Goal: Book appointment/travel/reservation

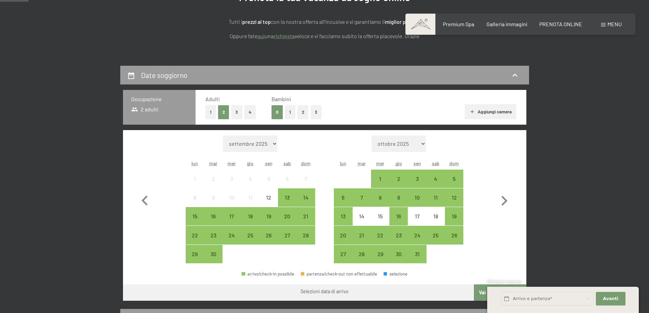
click at [290, 113] on button "1" at bounding box center [290, 112] width 11 height 14
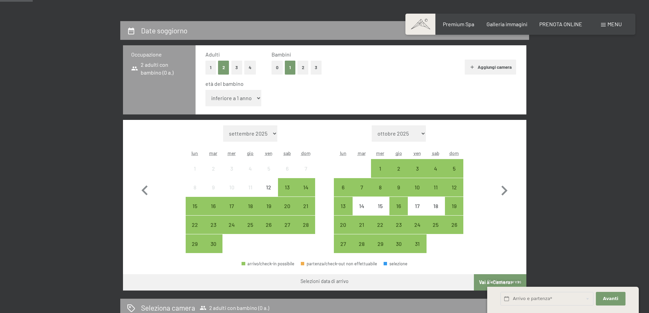
scroll to position [170, 0]
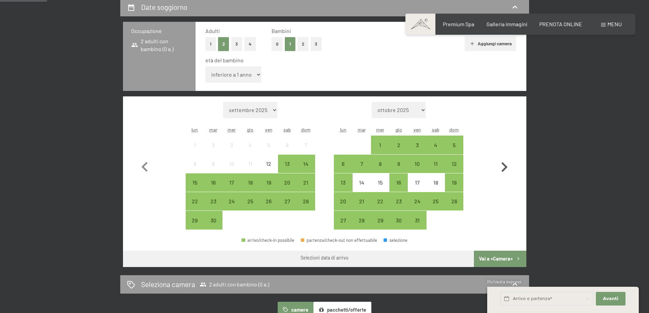
click at [505, 170] on icon "button" at bounding box center [504, 167] width 6 height 10
select select "[DATE]"
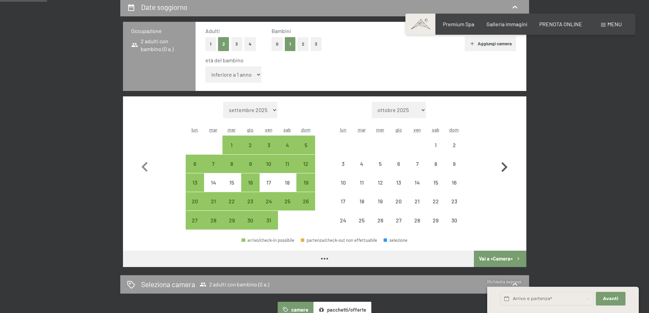
select select "[DATE]"
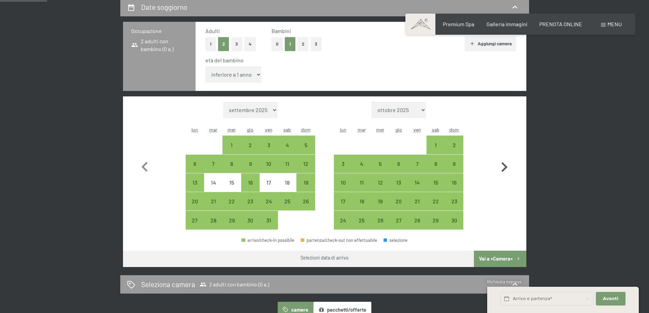
click at [505, 170] on icon "button" at bounding box center [504, 167] width 6 height 10
select select "[DATE]"
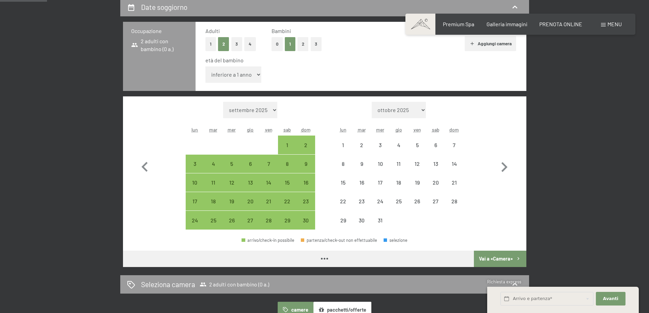
select select "[DATE]"
select select "2025-12-01"
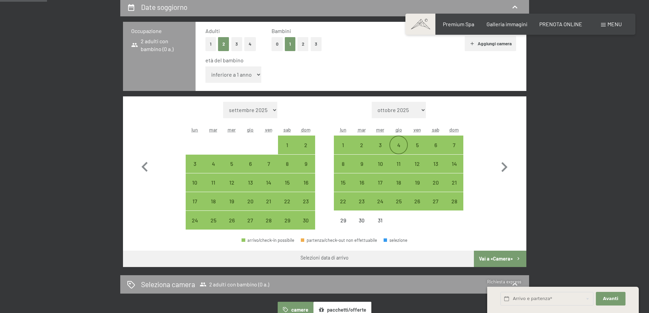
click at [401, 146] on div "4" at bounding box center [398, 150] width 17 height 17
select select "2025-11-01"
select select "2025-12-01"
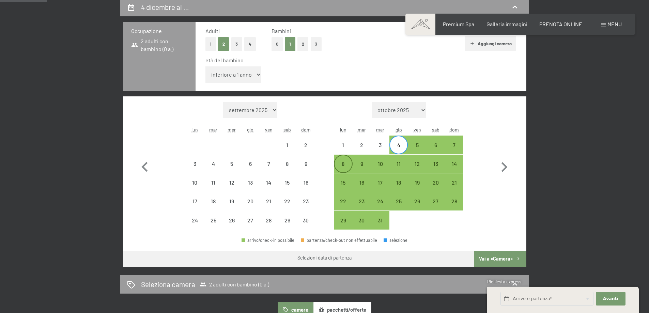
click at [341, 163] on div "8" at bounding box center [343, 169] width 17 height 17
select select "2025-11-01"
select select "2025-12-01"
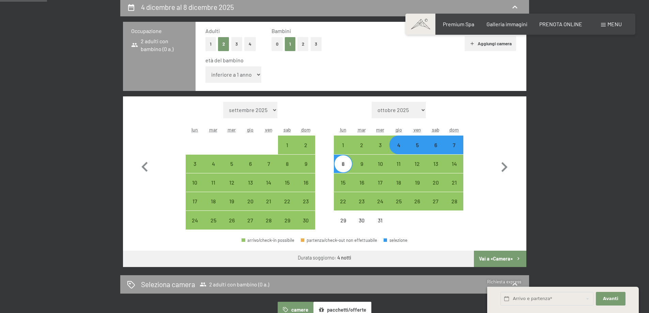
click at [250, 75] on select "inferiore a 1 anno 1 anno 2 anni 3 anni 4 anni 5 anni 6 anni 7 anni 8 anni 9 an…" at bounding box center [233, 74] width 56 height 16
select select "5"
click at [205, 66] on select "inferiore a 1 anno 1 anno 2 anni 3 anni 4 anni 5 anni 6 anni 7 anni 8 anni 9 an…" at bounding box center [233, 74] width 56 height 16
select select "2025-11-01"
select select "2025-12-01"
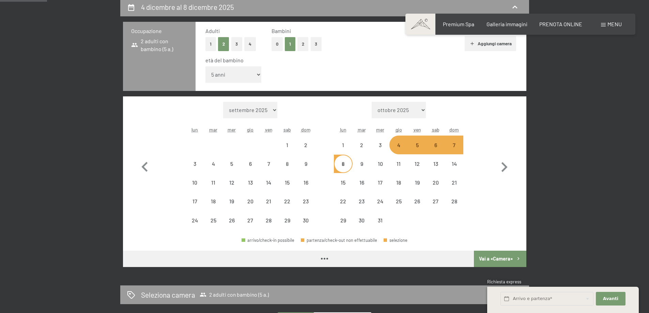
select select "2025-11-01"
select select "2025-12-01"
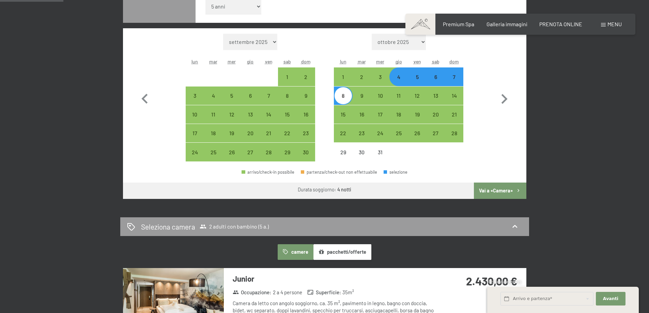
click at [514, 189] on button "Vai a «Camera»" at bounding box center [500, 191] width 52 height 16
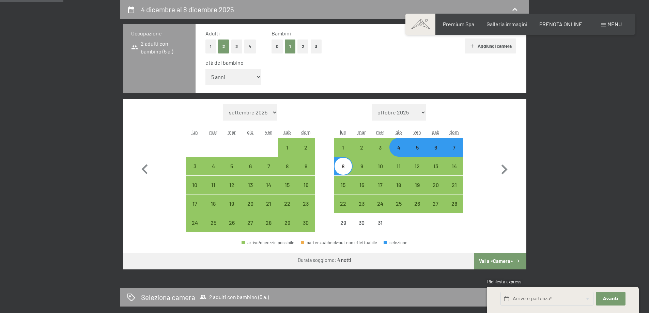
select select "2025-11-01"
select select "2025-12-01"
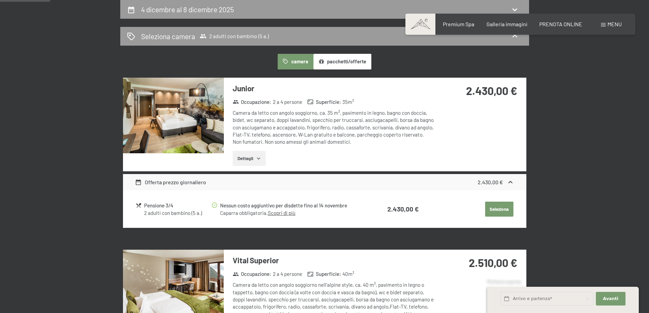
click at [242, 156] on button "Dettagli" at bounding box center [249, 158] width 33 height 15
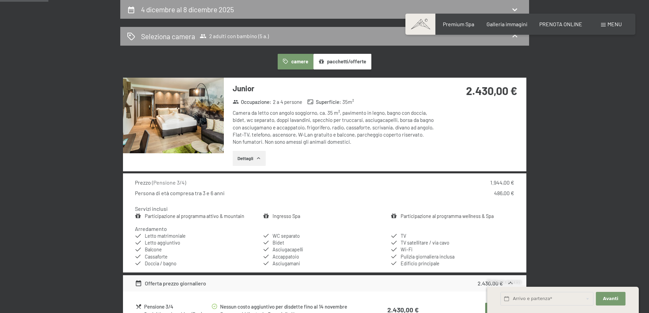
scroll to position [202, 0]
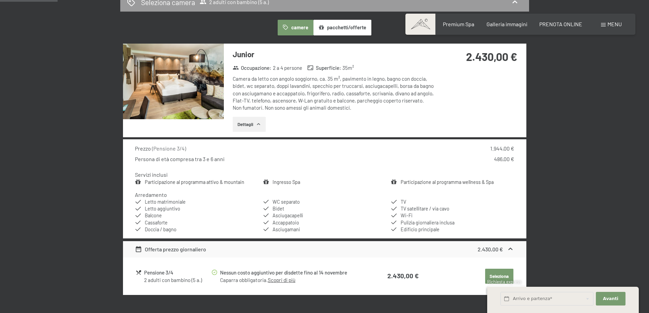
click at [206, 181] on link "Participazione al programma attivo & mountain" at bounding box center [194, 182] width 99 height 6
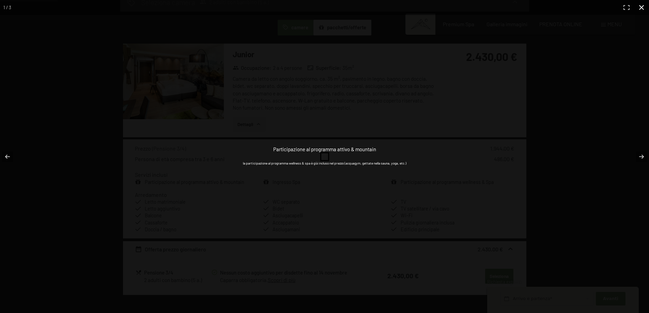
click at [645, 12] on button "button" at bounding box center [641, 7] width 15 height 15
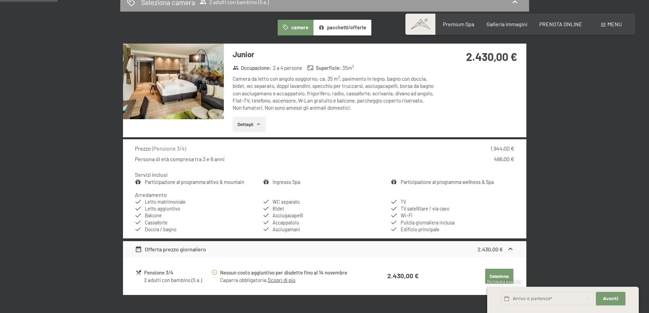
click at [289, 182] on link "Ingresso Spa" at bounding box center [287, 182] width 28 height 6
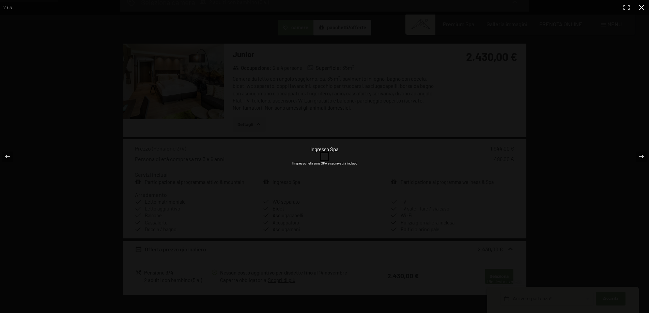
click at [597, 107] on div "Ingresso Spa l'ingresso nella zona SPA e saune e già incluso" at bounding box center [324, 156] width 649 height 313
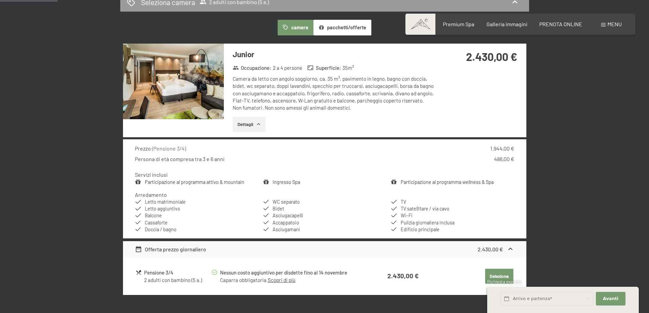
click at [463, 180] on link "Participazione al programma wellness & Spa" at bounding box center [447, 182] width 93 height 6
click at [0, 0] on div "Participazione al programma wellness & Spa la participazione al programma welln…" at bounding box center [0, 0] width 0 height 0
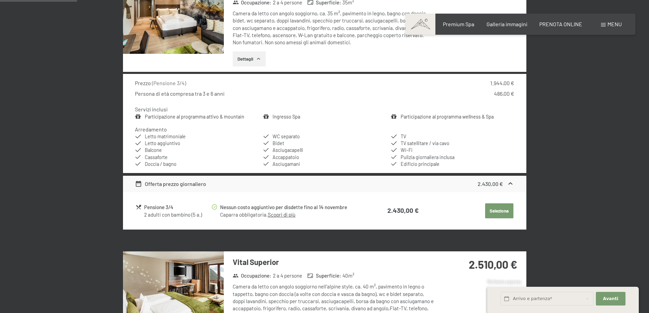
scroll to position [270, 0]
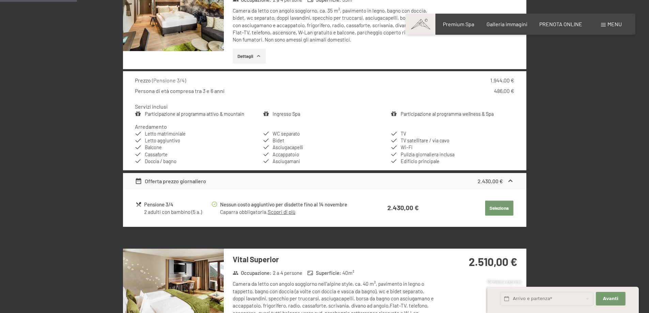
click at [289, 212] on link "Scopri di più" at bounding box center [282, 212] width 28 height 6
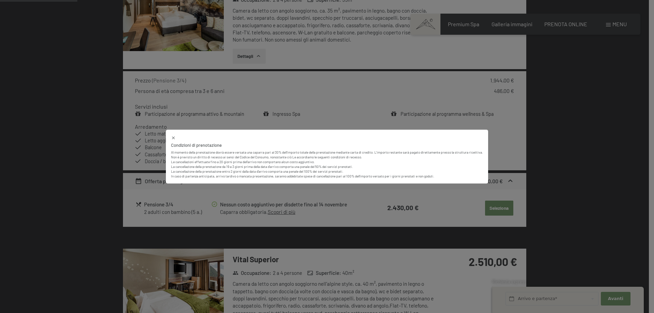
click at [535, 168] on div "Condizioni di prenotazione Al momento della prenotazione dovrà essere versata u…" at bounding box center [327, 156] width 654 height 313
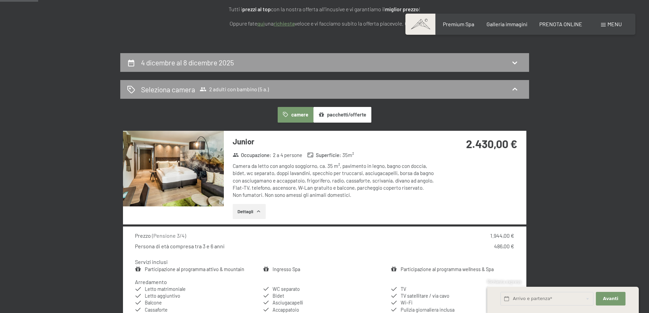
scroll to position [100, 0]
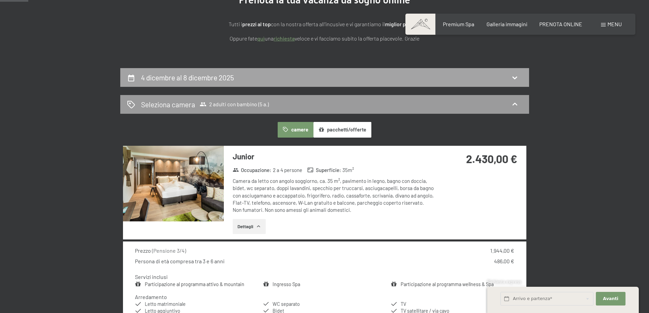
click at [487, 81] on div "4 dicembre al 8 dicembre 2025" at bounding box center [324, 78] width 395 height 10
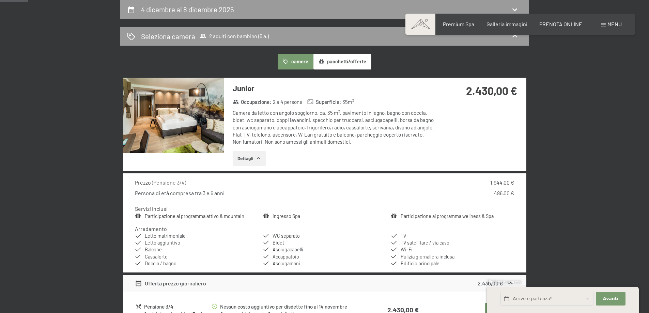
select select "5"
select select "2025-11-01"
select select "2025-12-01"
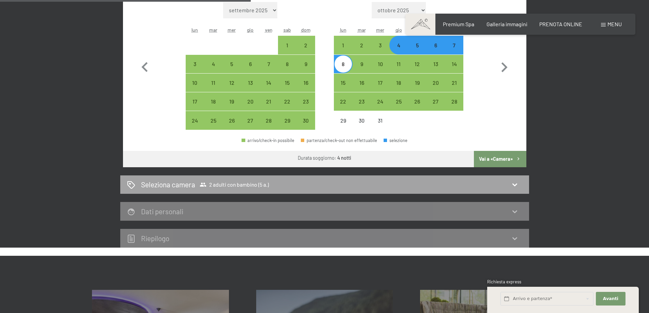
click at [524, 179] on div "Seleziona camera 2 adulti con bambino (5 a.)" at bounding box center [324, 184] width 409 height 19
select select "2025-11-01"
select select "2025-12-01"
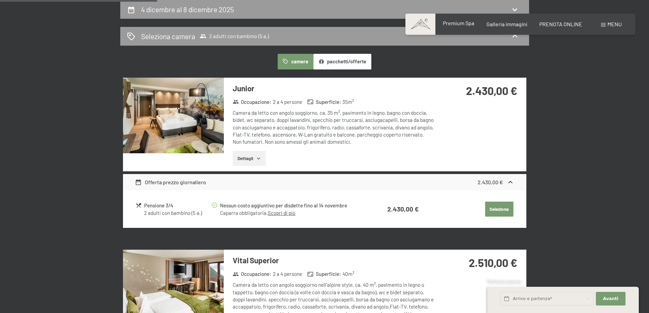
click at [458, 21] on span "Premium Spa" at bounding box center [458, 23] width 31 height 6
